Goal: Information Seeking & Learning: Check status

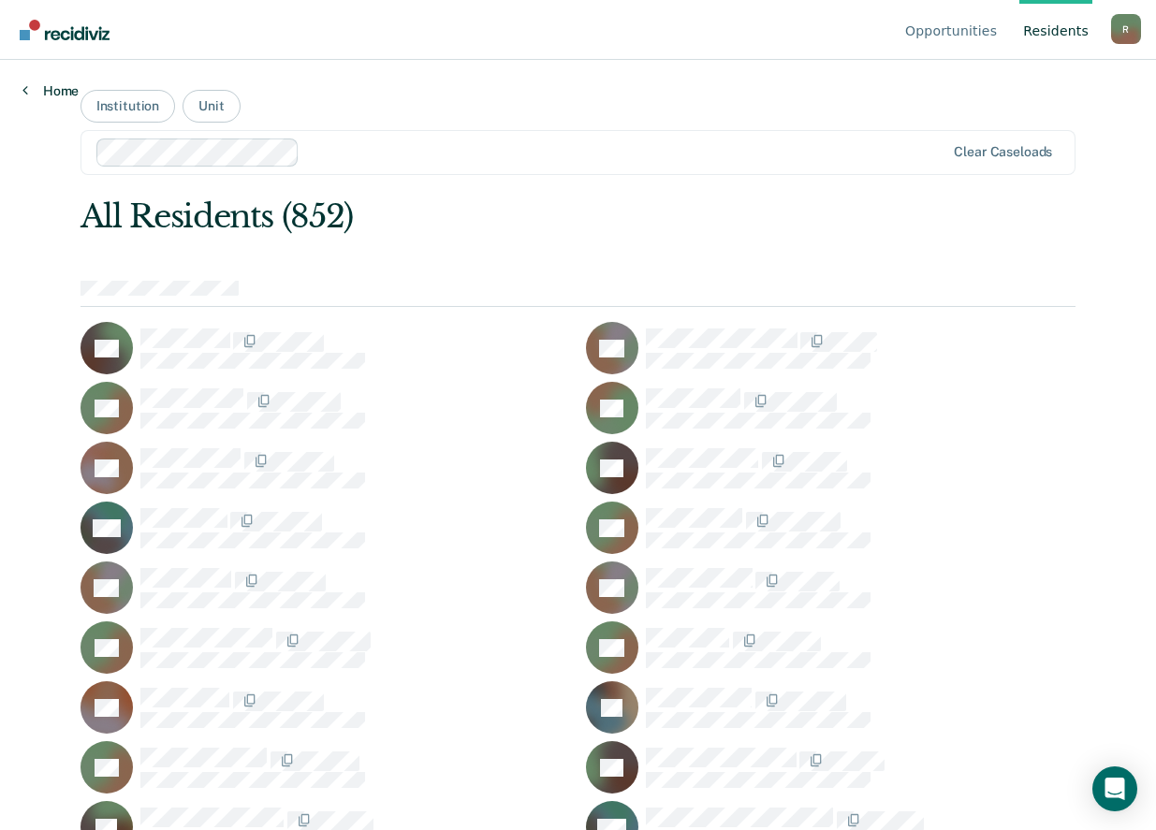
click at [62, 84] on link "Home" at bounding box center [50, 90] width 56 height 17
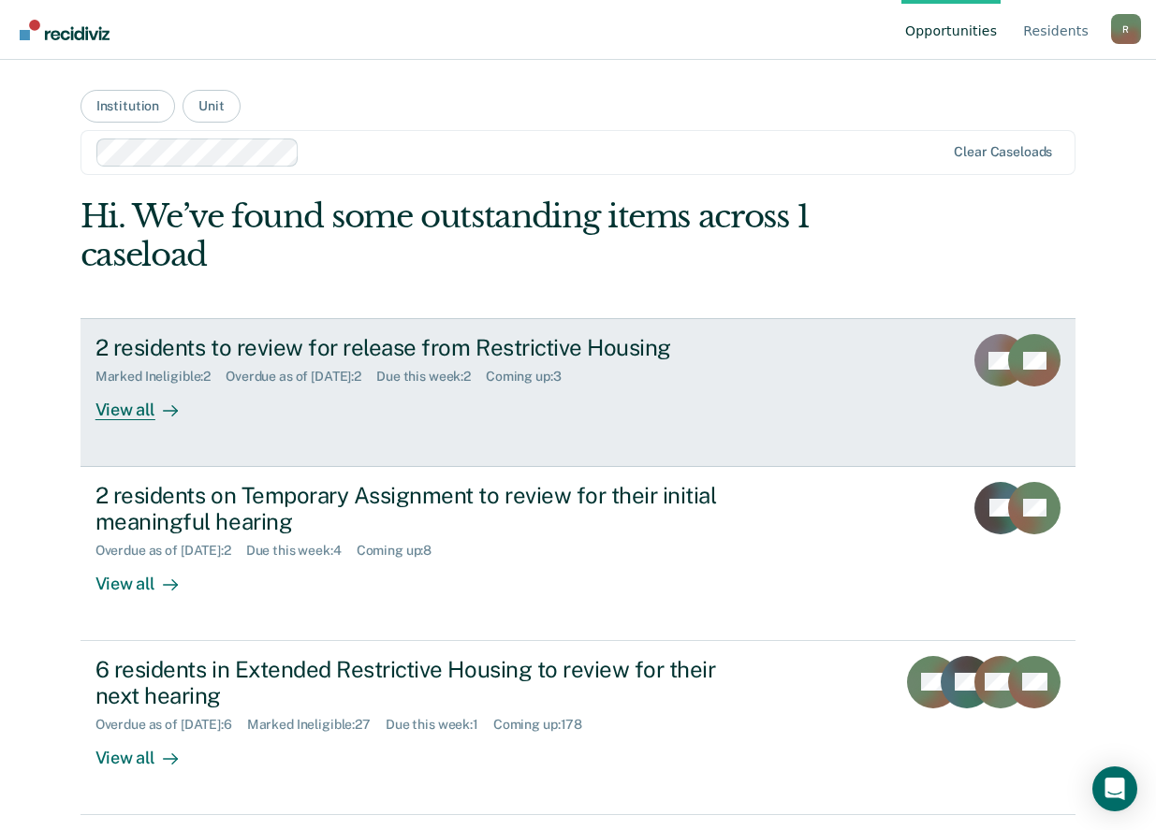
click at [492, 350] on div "2 residents to review for release from Restrictive Housing" at bounding box center [423, 347] width 657 height 27
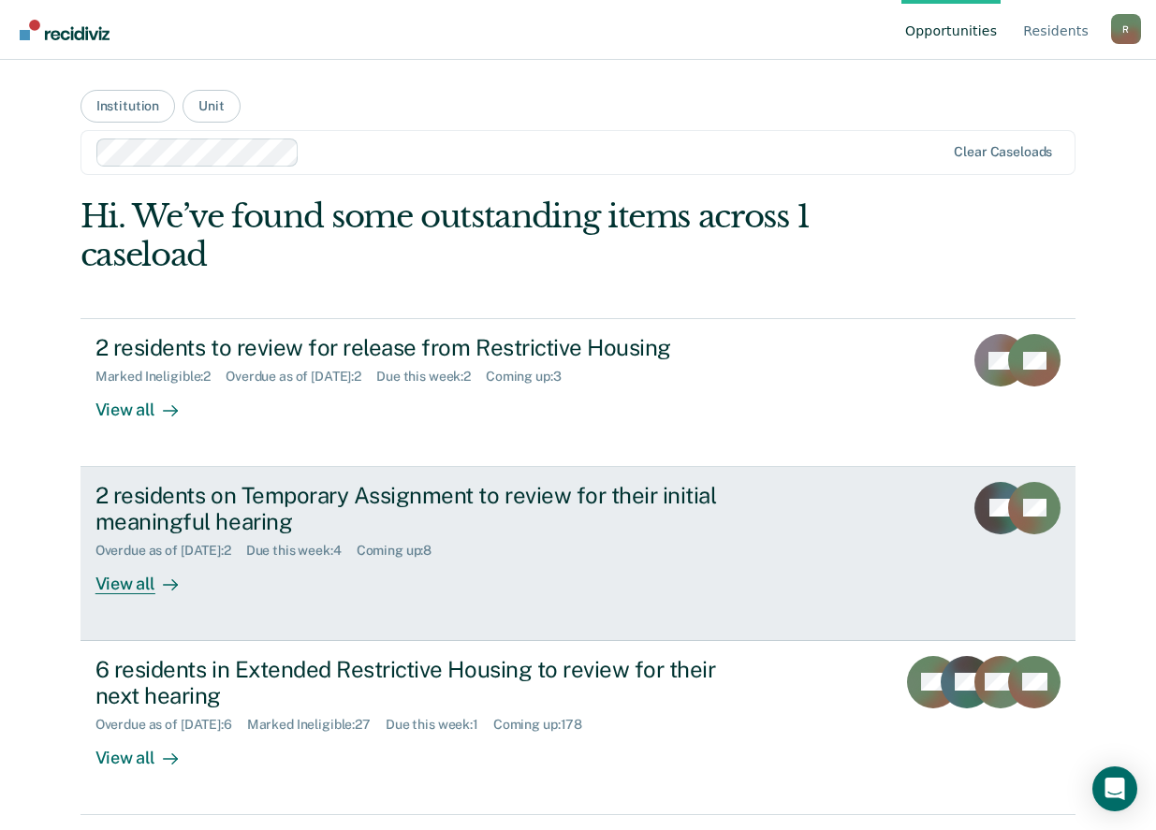
click at [232, 485] on div "2 residents on Temporary Assignment to review for their initial meaningful hear…" at bounding box center [423, 509] width 657 height 54
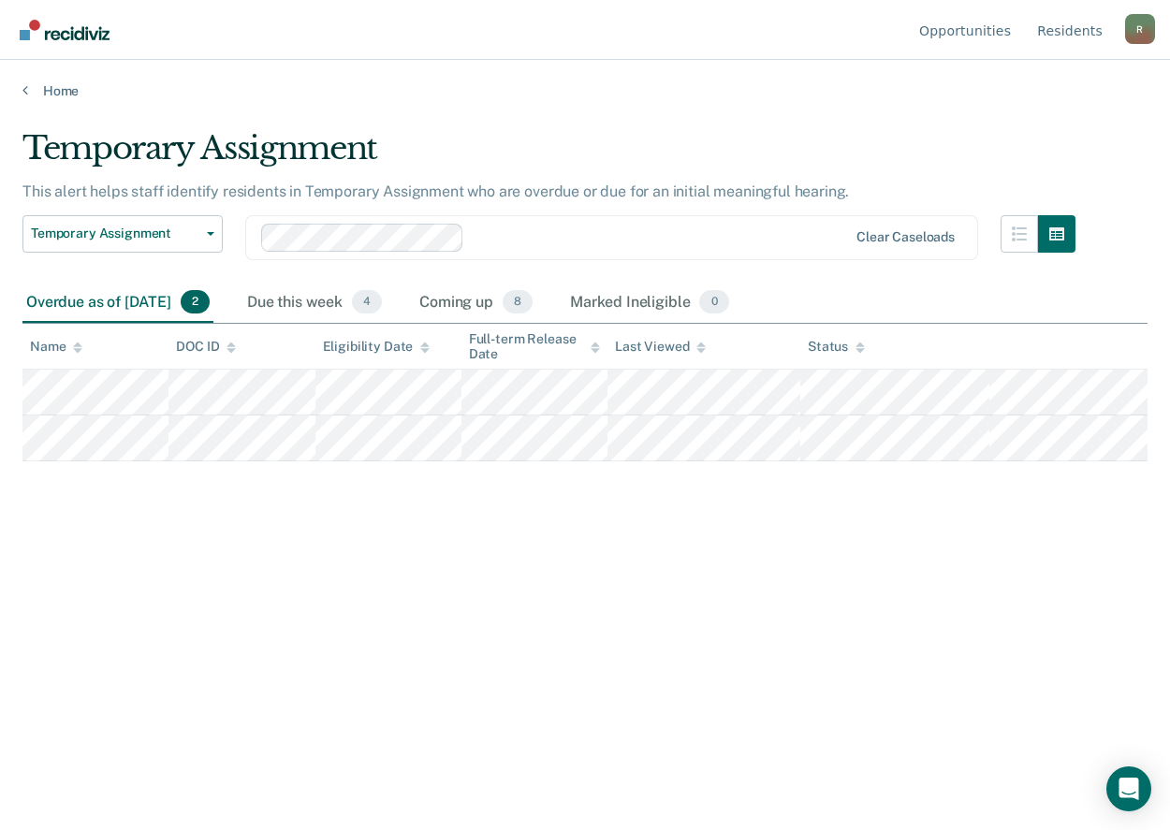
click at [631, 724] on div "Temporary Assignment This alert helps staff identify residents in Temporary Ass…" at bounding box center [584, 439] width 1125 height 621
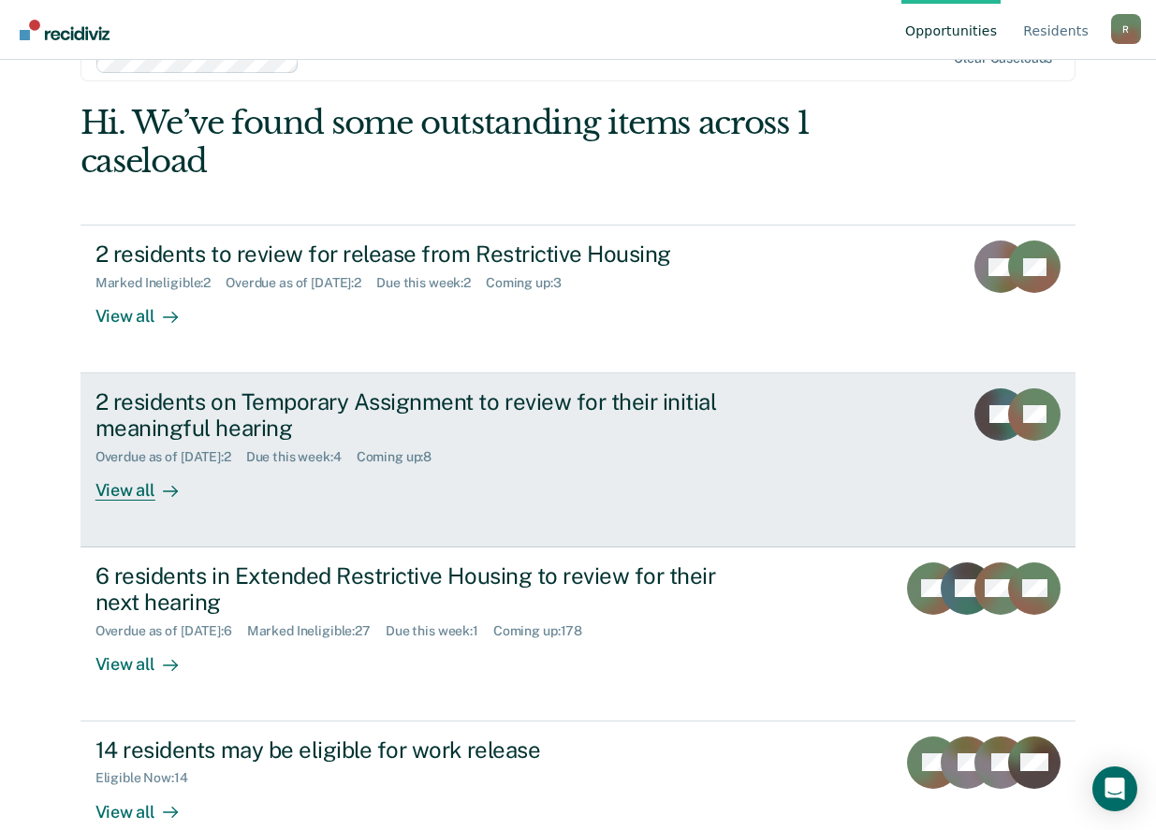
scroll to position [279, 0]
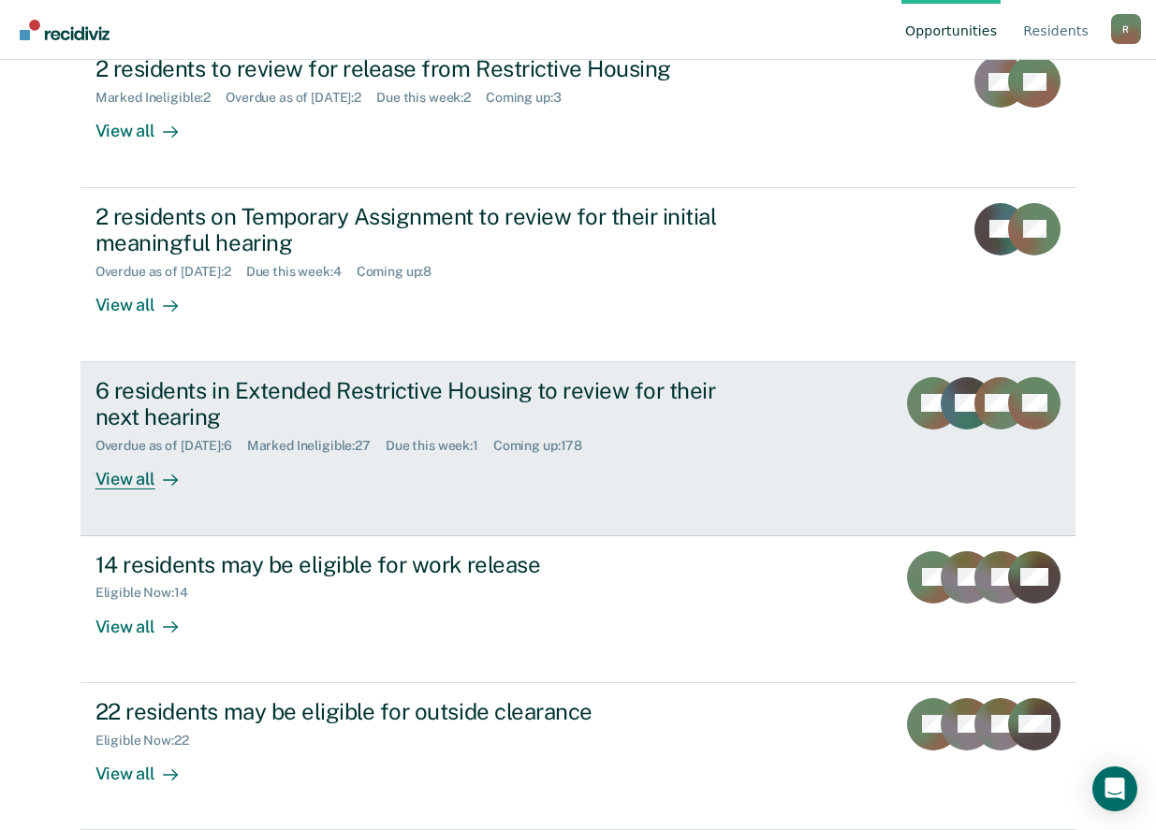
click at [278, 392] on div "6 residents in Extended Restrictive Housing to review for their next hearing" at bounding box center [423, 404] width 657 height 54
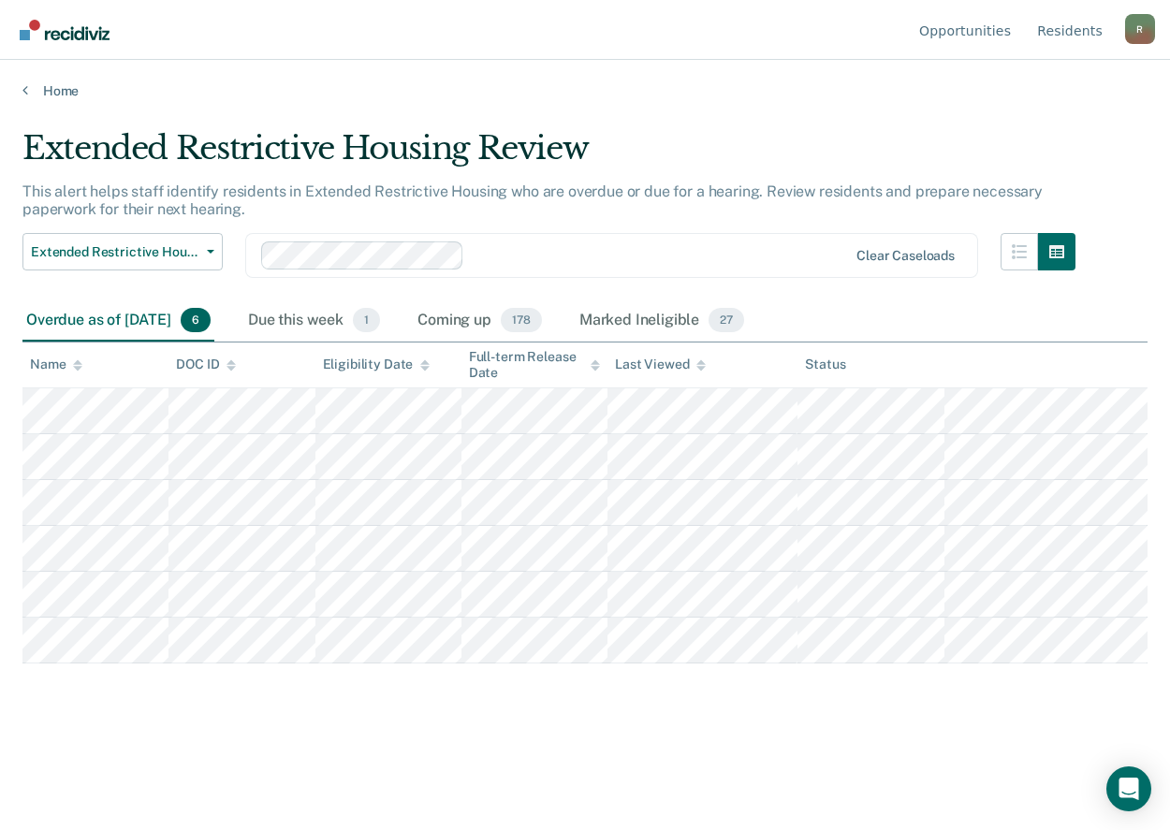
click at [125, 160] on div "Extended Restrictive Housing Review" at bounding box center [548, 155] width 1053 height 53
drag, startPoint x: 284, startPoint y: 42, endPoint x: 199, endPoint y: 7, distance: 91.5
click at [284, 41] on nav "Opportunities Resident s [PERSON_NAME][EMAIL_ADDRESS][PERSON_NAME][DOMAIN_NAME]…" at bounding box center [585, 29] width 1140 height 59
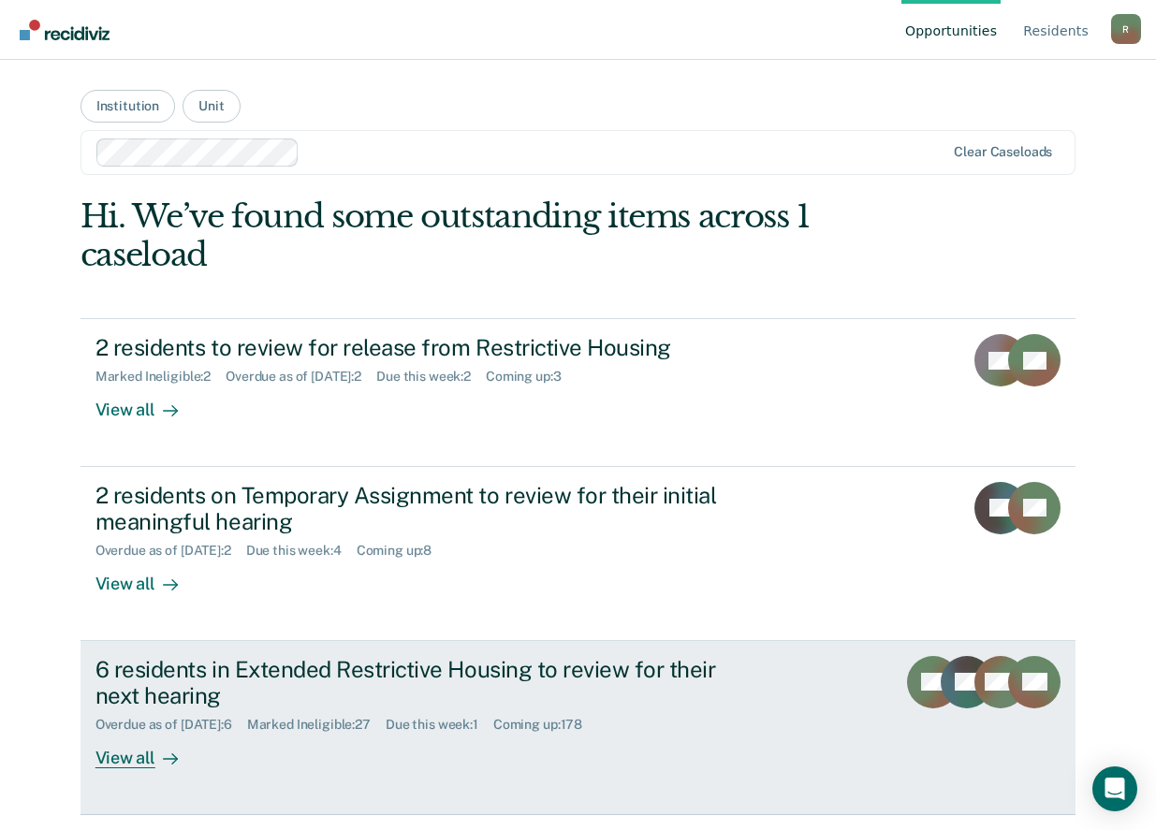
click at [421, 671] on div "6 residents in Extended Restrictive Housing to review for their next hearing" at bounding box center [423, 683] width 657 height 54
